Goal: Navigation & Orientation: Find specific page/section

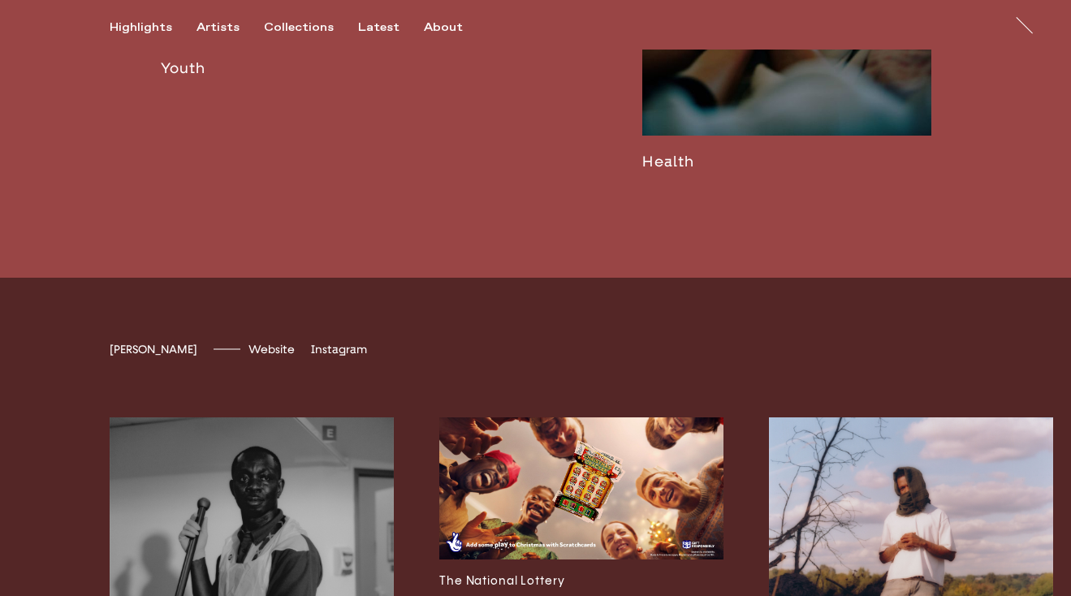
scroll to position [3369, 0]
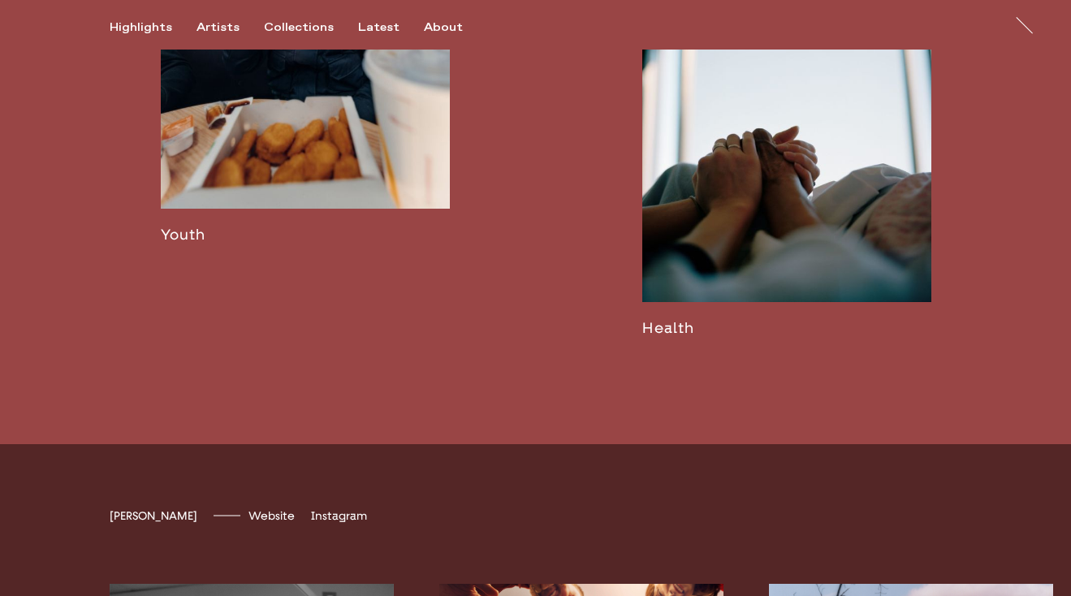
click at [374, 243] on link at bounding box center [305, 33] width 289 height 420
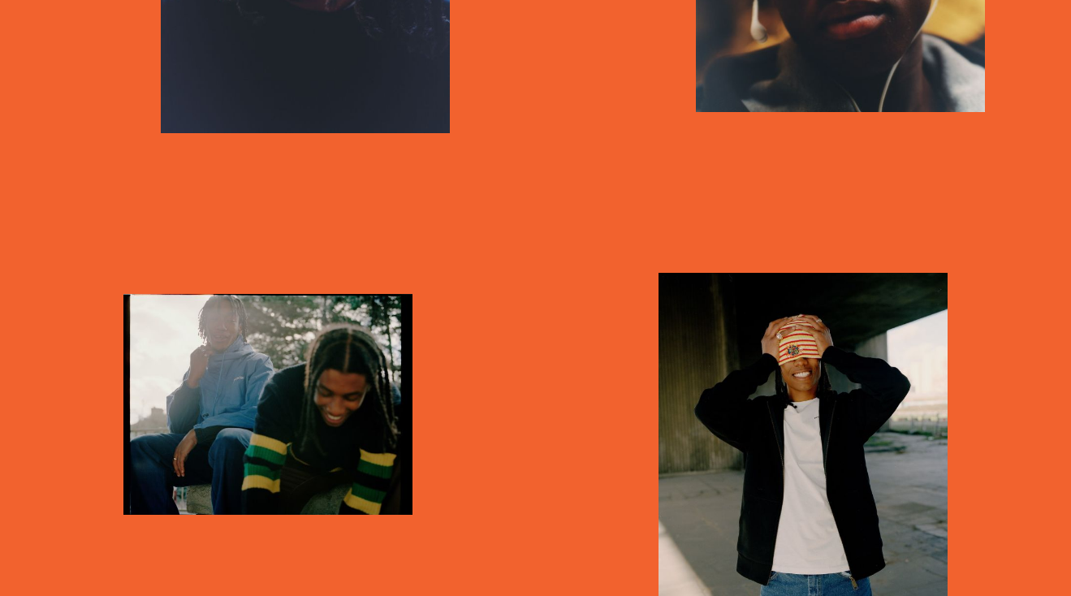
scroll to position [6674, 0]
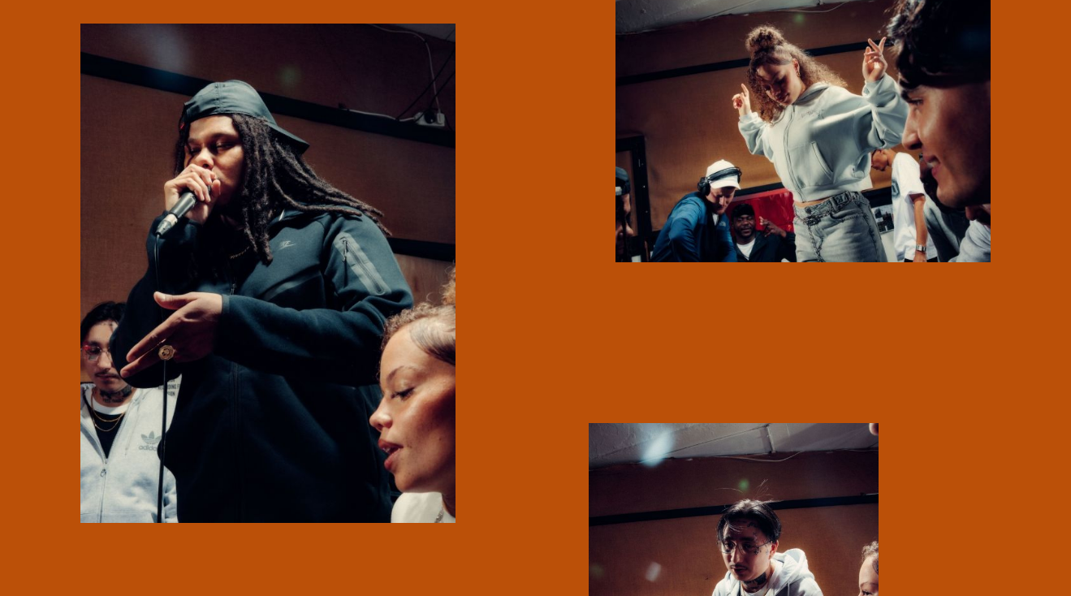
scroll to position [5133, 0]
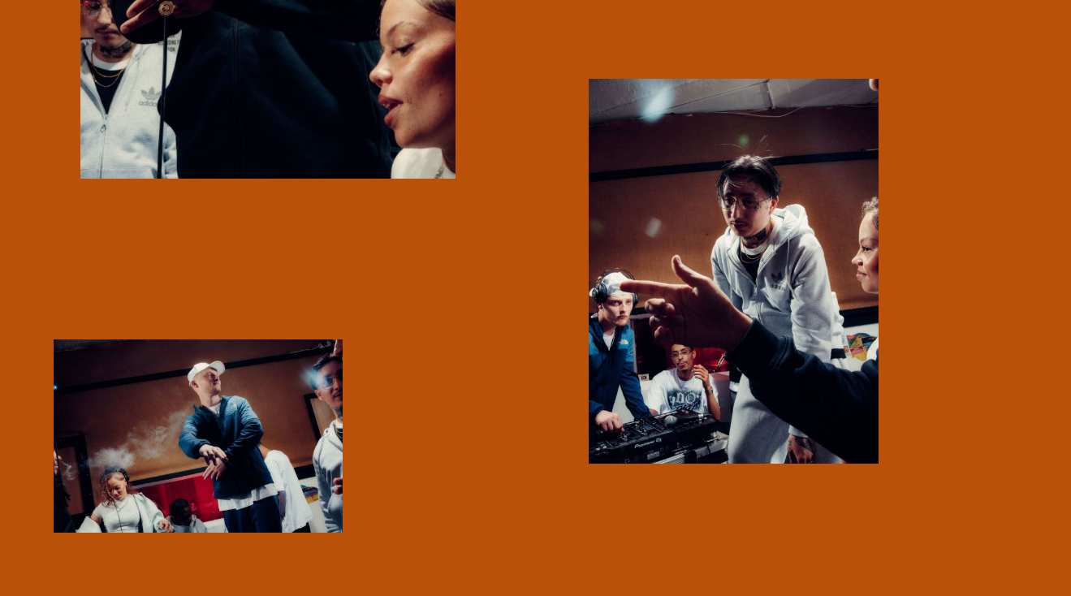
drag, startPoint x: 780, startPoint y: 211, endPoint x: 598, endPoint y: 2, distance: 276.9
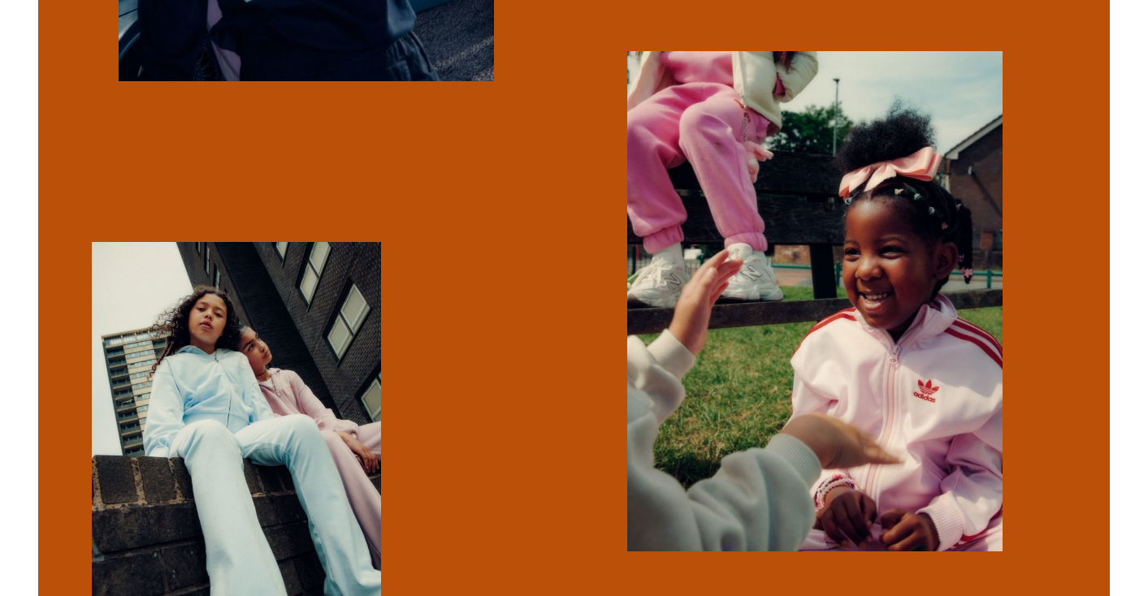
scroll to position [0, 0]
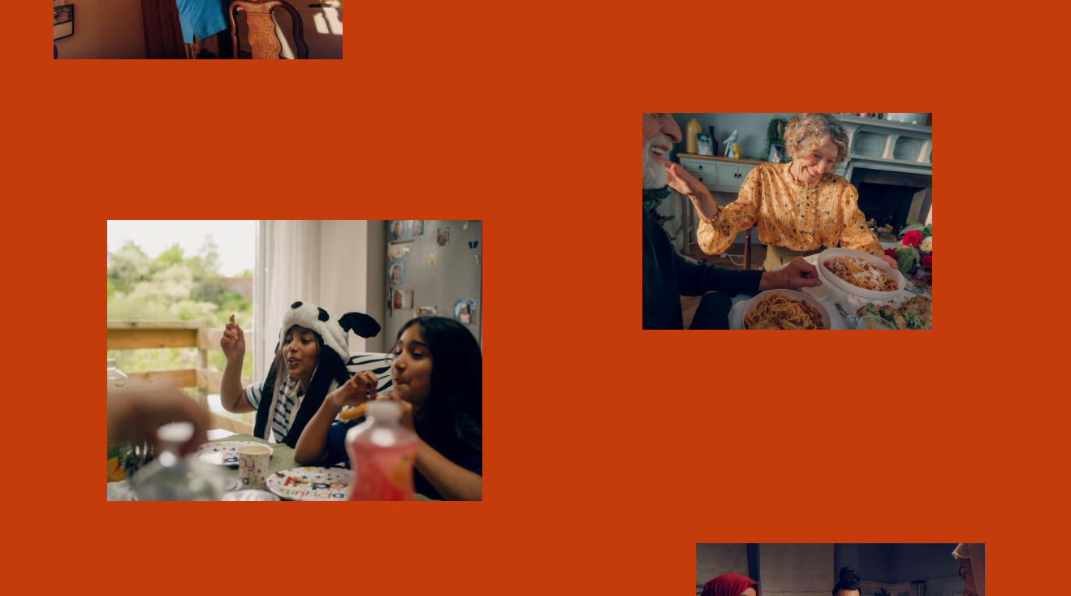
scroll to position [3561, 0]
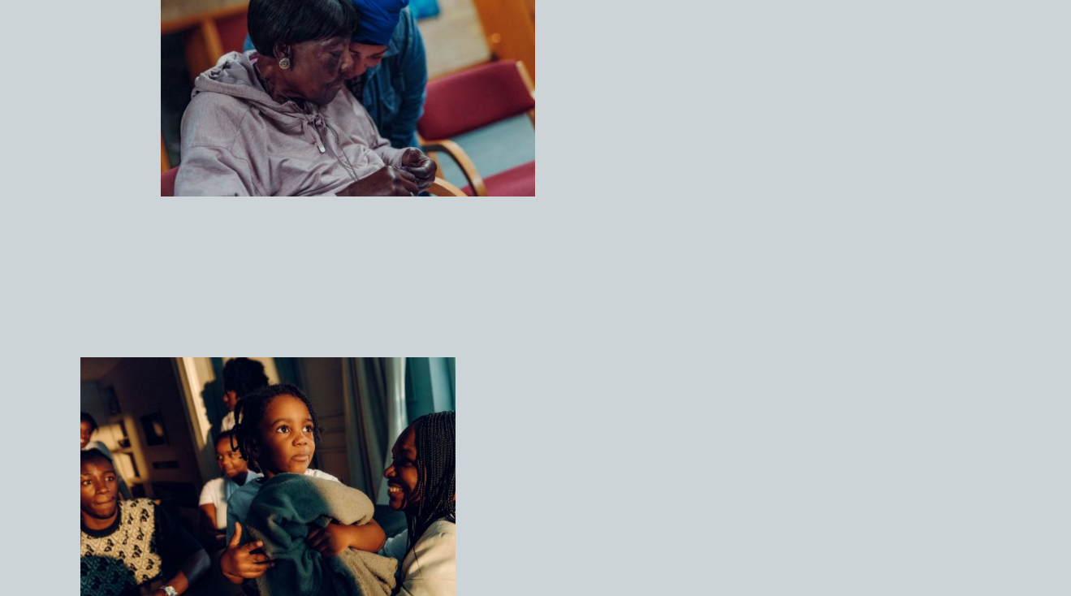
scroll to position [2653, 0]
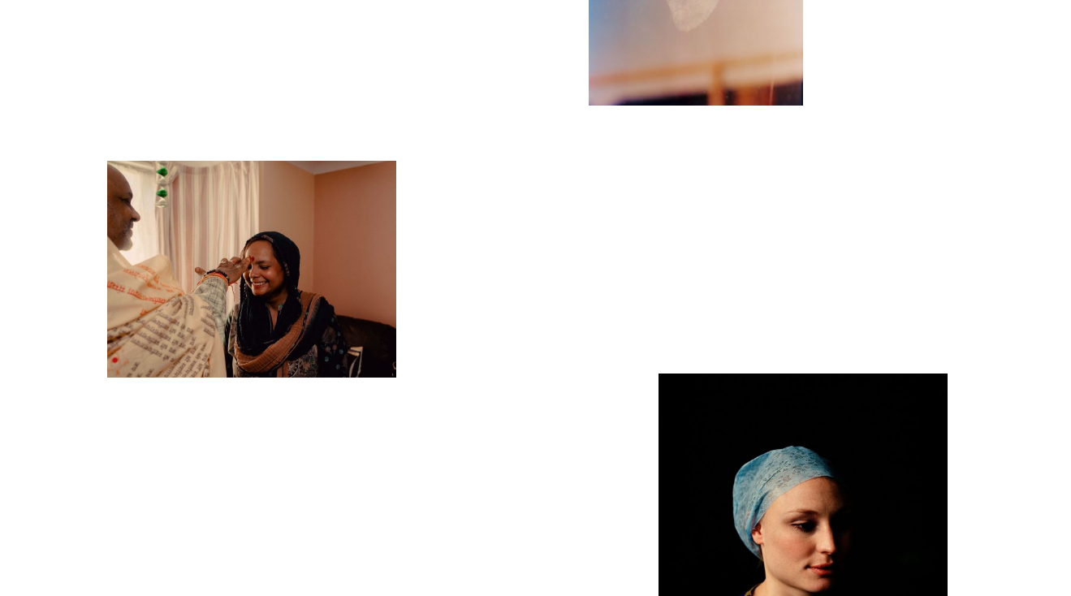
scroll to position [11824, 0]
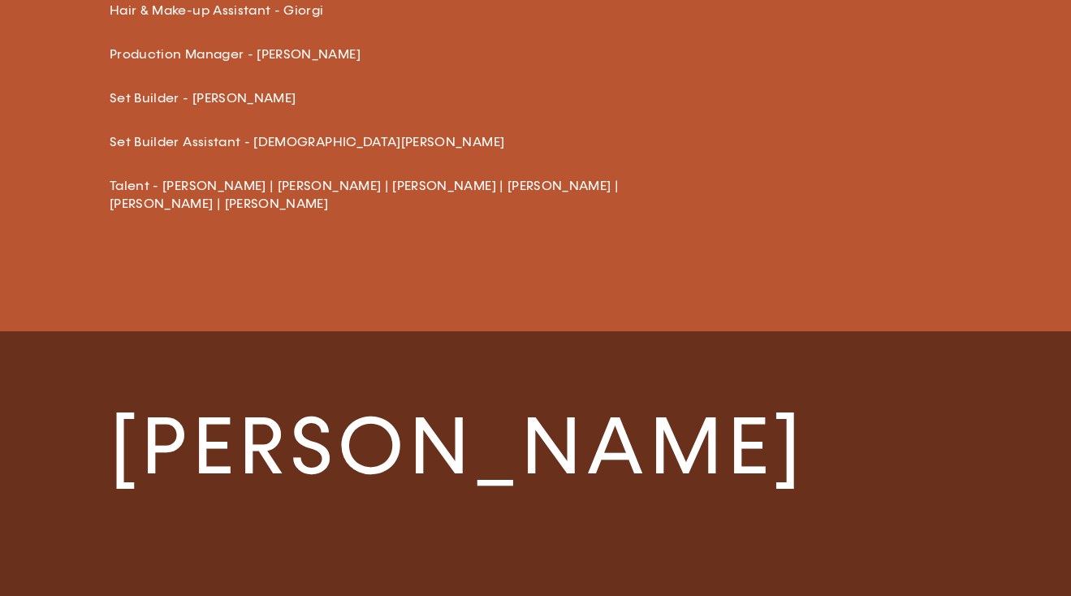
scroll to position [2539, 0]
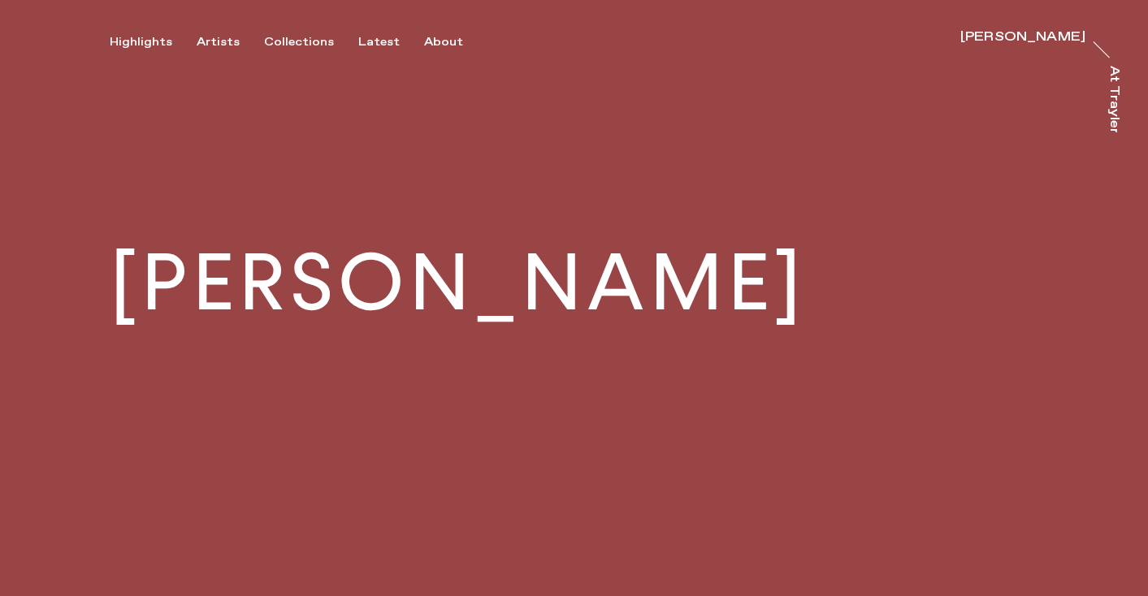
scroll to position [178, 0]
